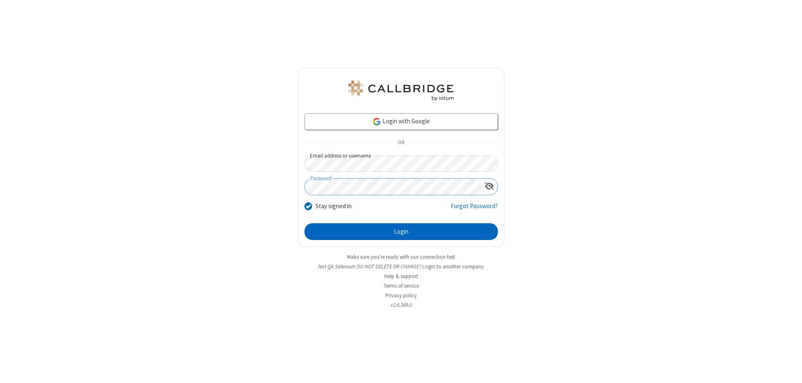
click at [401, 231] on button "Login" at bounding box center [400, 231] width 193 height 17
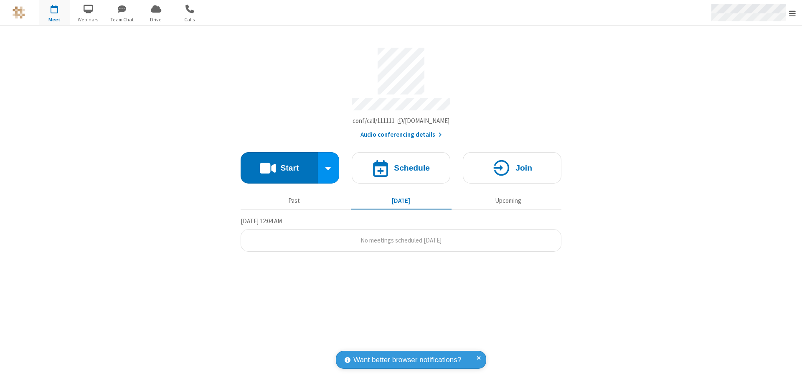
click at [792, 13] on span "Open menu" at bounding box center [792, 13] width 7 height 8
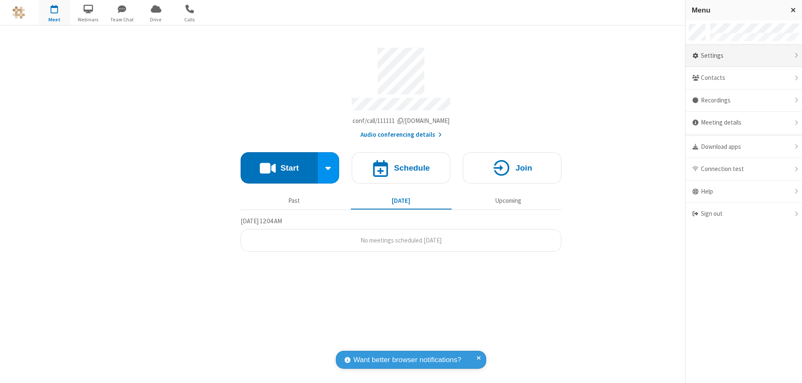
click at [743, 56] on div "Settings" at bounding box center [743, 56] width 117 height 23
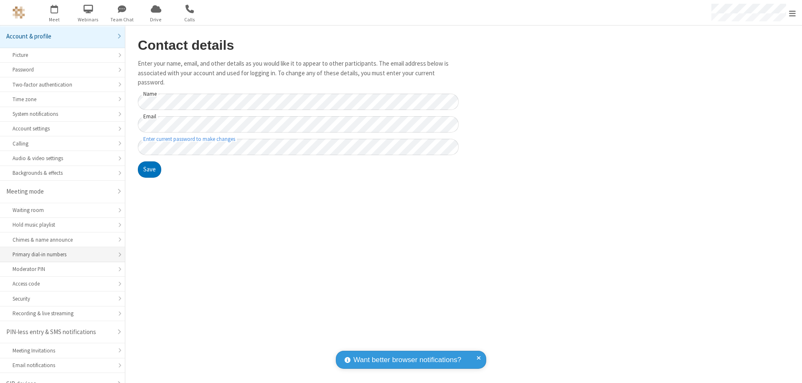
click at [59, 250] on div "Primary dial-in numbers" at bounding box center [63, 254] width 100 height 8
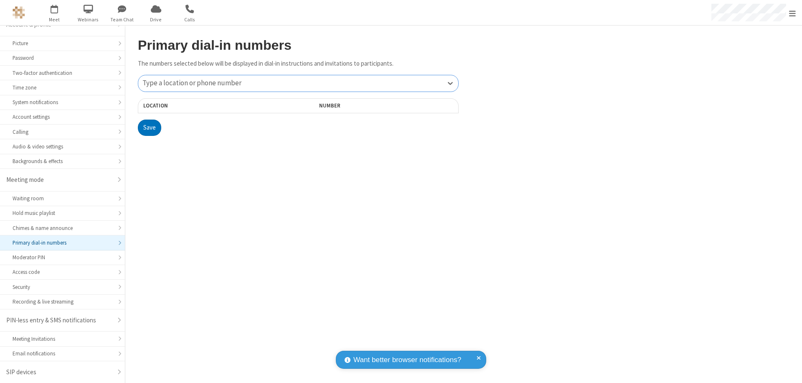
click at [298, 83] on div "Type a location or phone number" at bounding box center [298, 83] width 320 height 16
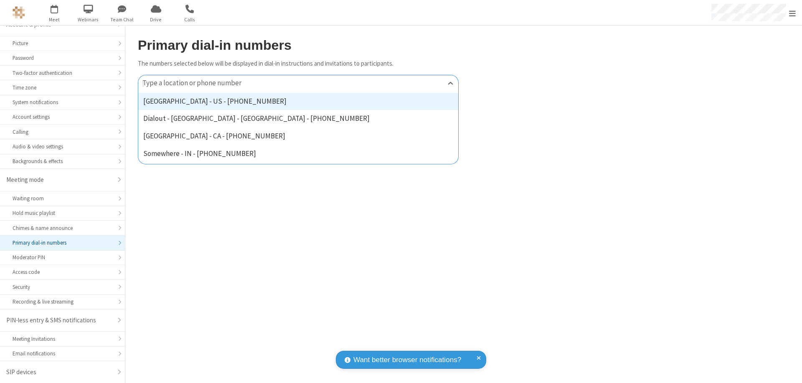
type input "[PHONE_NUMBER]"
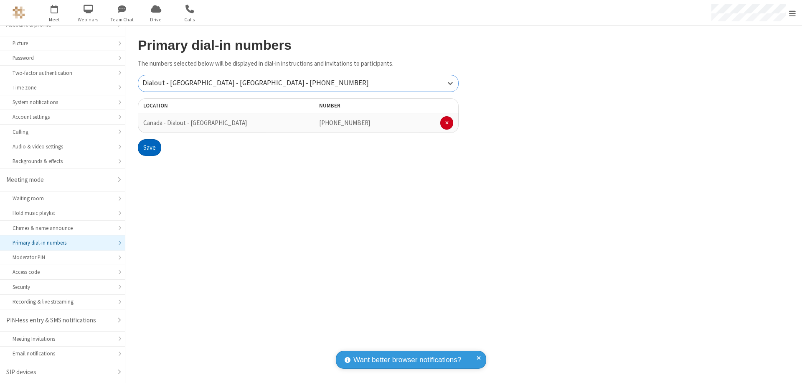
click at [149, 147] on button "Save" at bounding box center [149, 147] width 23 height 17
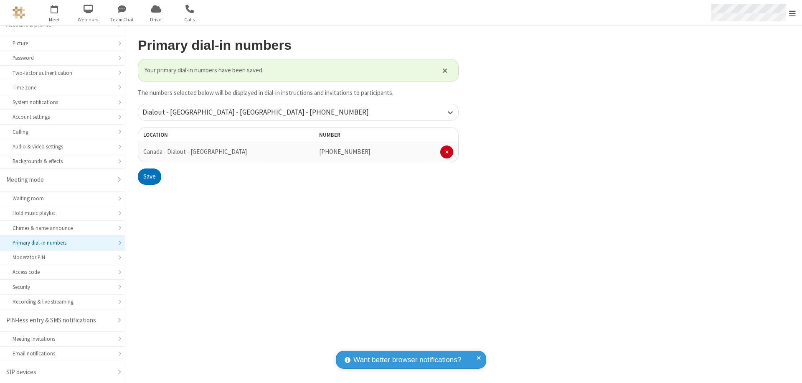
click at [792, 13] on span "Open menu" at bounding box center [792, 13] width 7 height 8
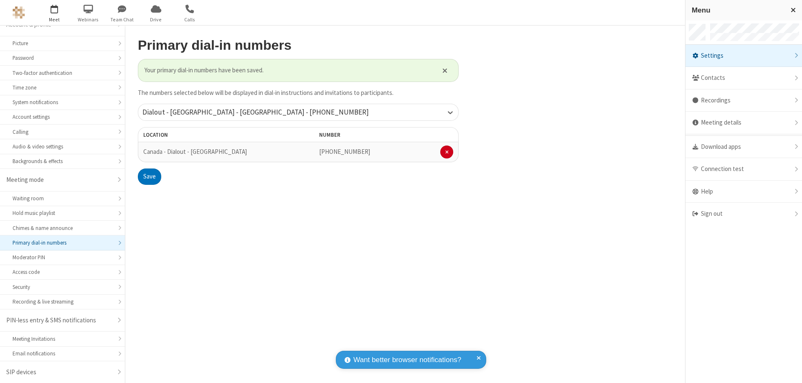
click at [54, 13] on span "button" at bounding box center [54, 9] width 31 height 14
